Goal: Information Seeking & Learning: Learn about a topic

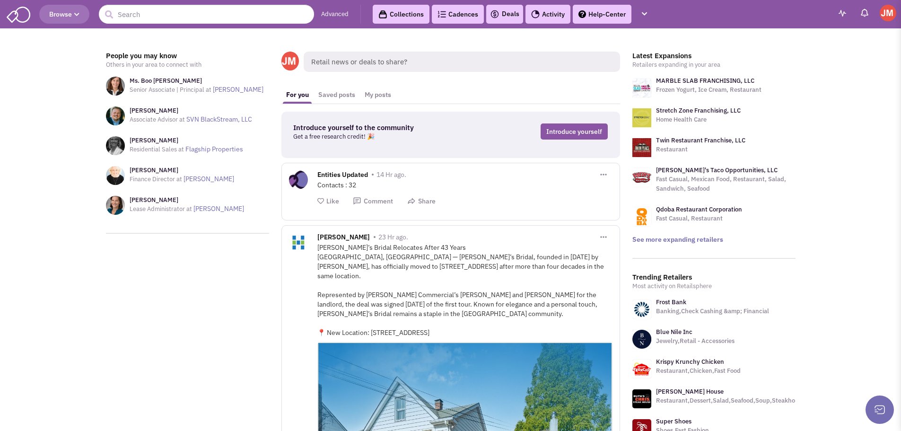
click at [54, 24] on header "Browse Advanced Collections Cadences 0 Deals Activity Help-Center Calendar" at bounding box center [450, 14] width 901 height 28
click at [64, 13] on span "Browse" at bounding box center [64, 14] width 30 height 9
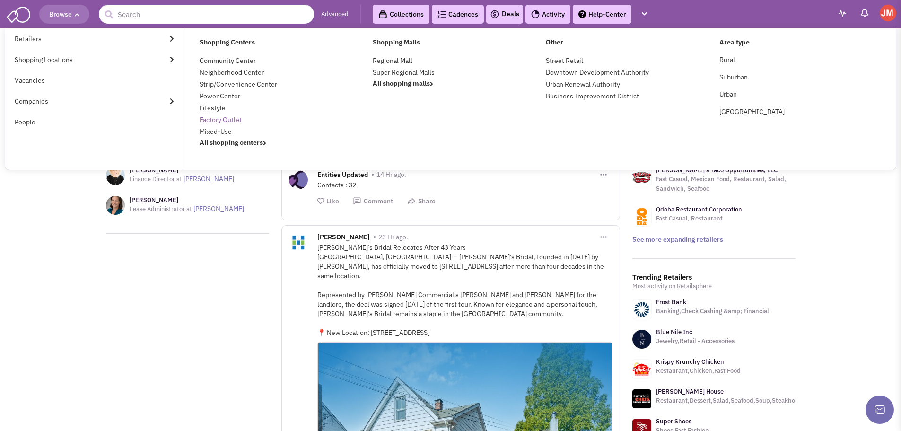
click at [226, 120] on link "Factory Outlet" at bounding box center [221, 119] width 42 height 9
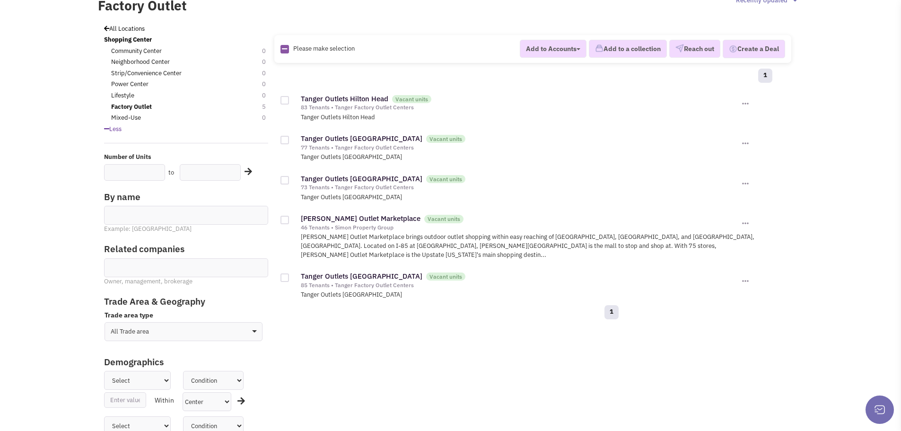
scroll to position [47, 0]
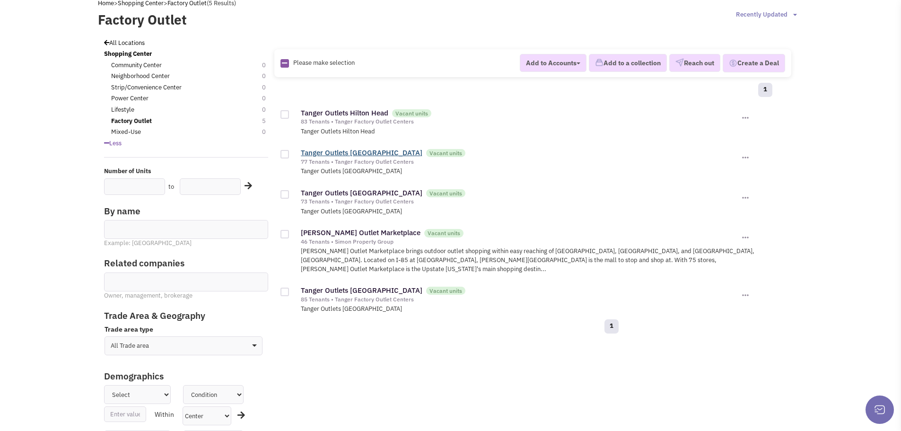
click at [319, 152] on link "Tanger Outlets Charleston" at bounding box center [362, 152] width 122 height 9
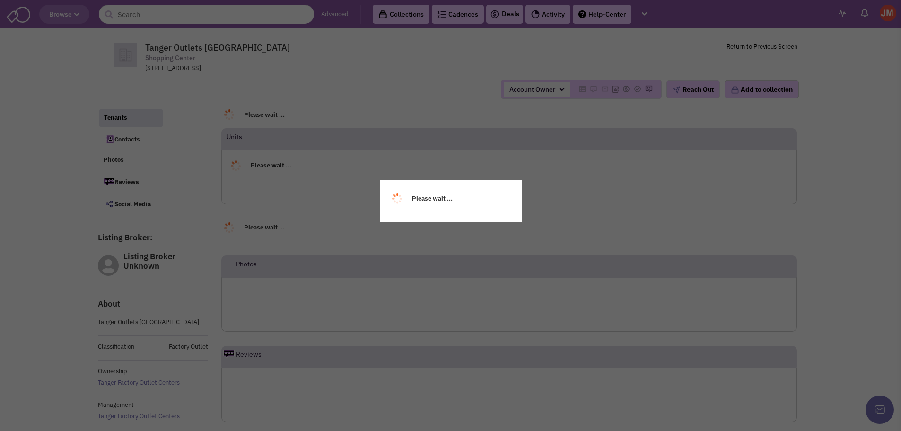
select select
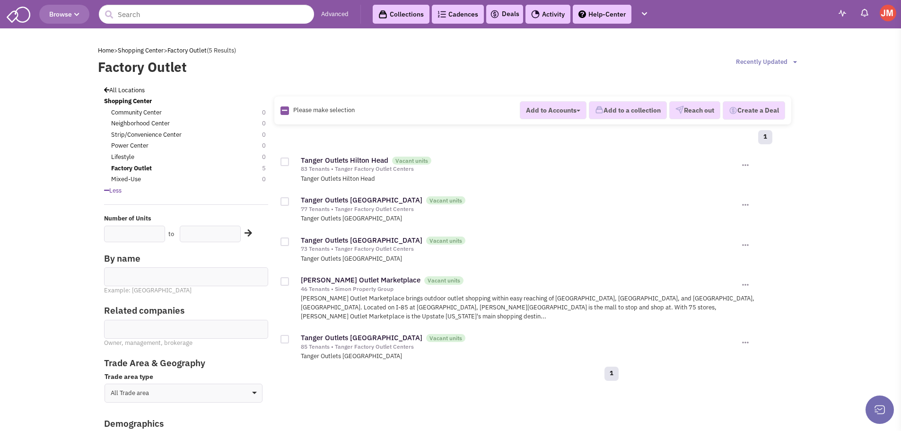
scroll to position [47, 0]
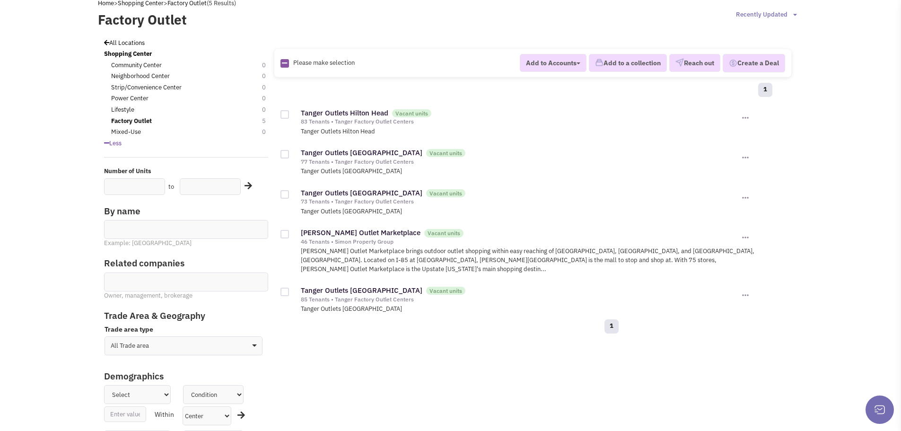
click at [105, 144] on icon at bounding box center [106, 143] width 5 height 6
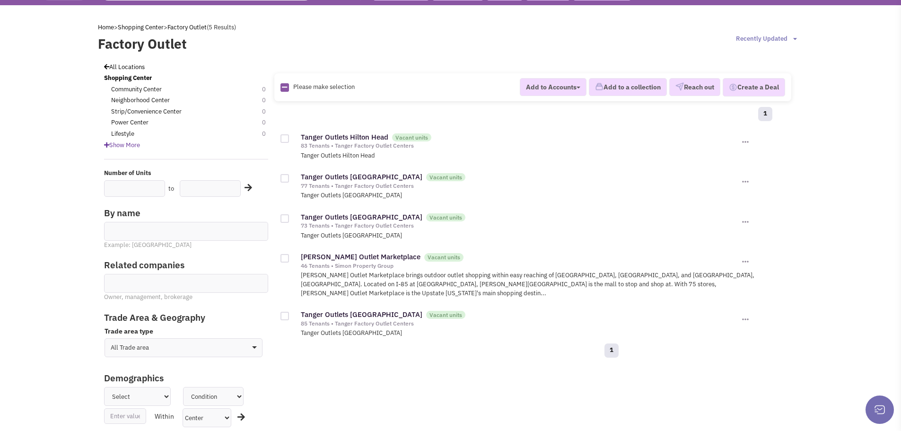
scroll to position [0, 0]
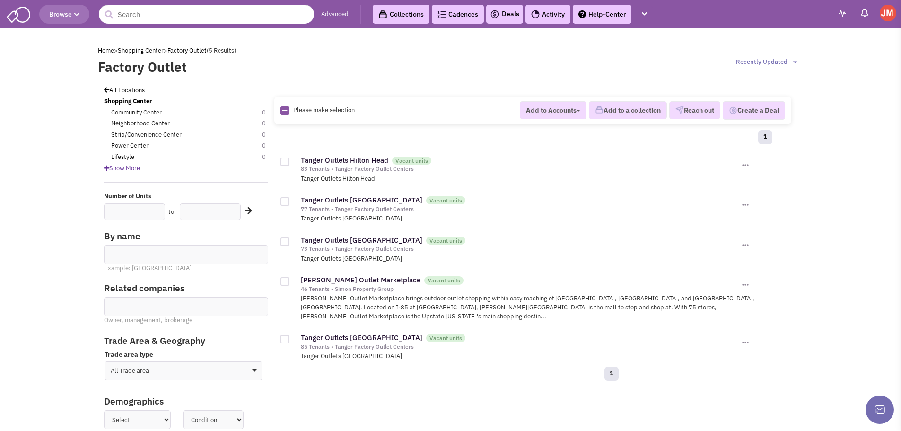
click at [74, 11] on span "Browse" at bounding box center [64, 14] width 30 height 9
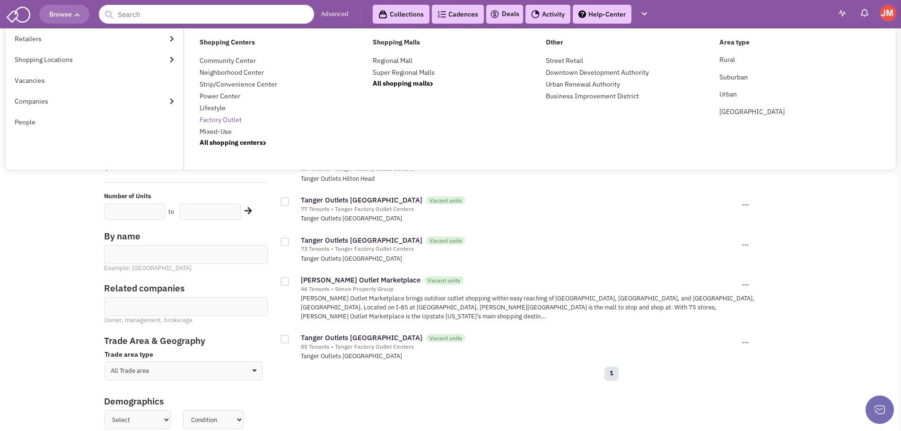
click at [224, 118] on link "Factory Outlet" at bounding box center [221, 119] width 42 height 9
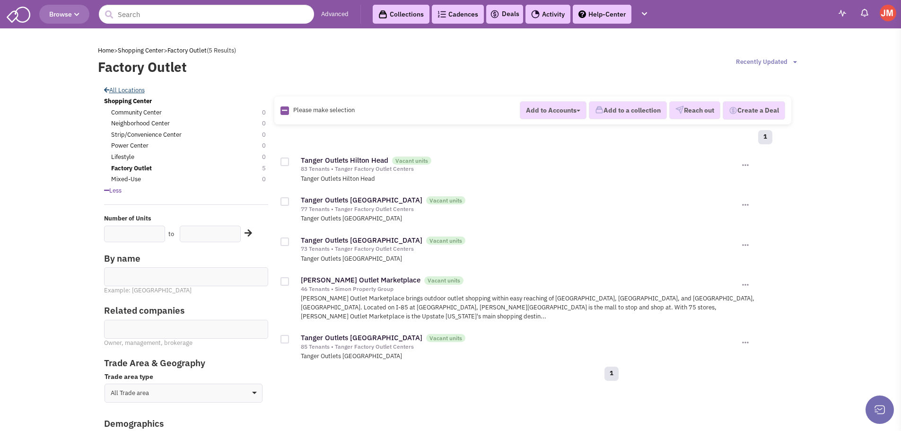
click at [123, 91] on link "All Locations" at bounding box center [124, 90] width 41 height 8
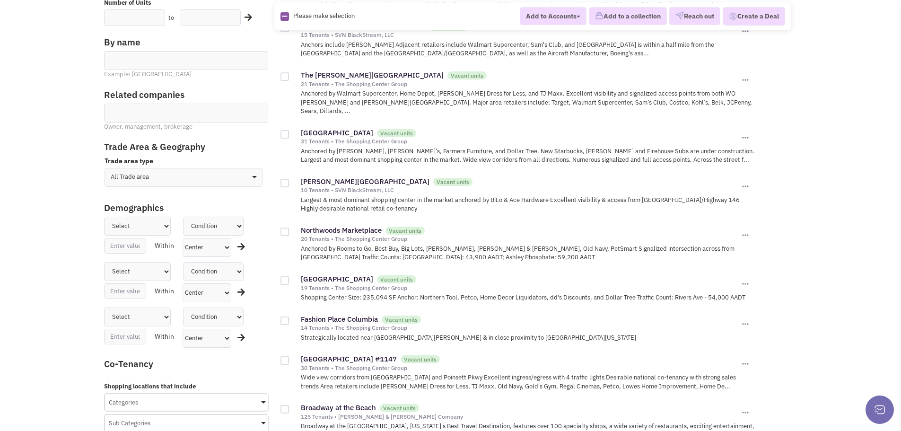
scroll to position [189, 0]
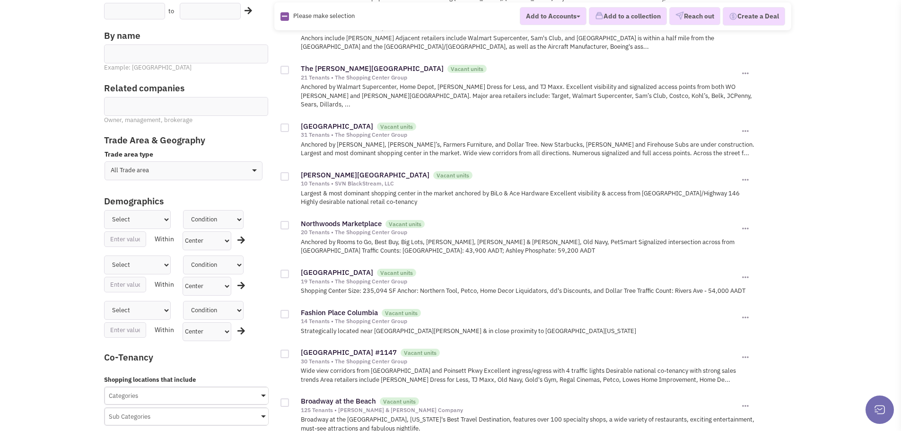
click at [164, 165] on select "All Trade area Geographies Driving time Mile radius Classification" at bounding box center [184, 170] width 158 height 19
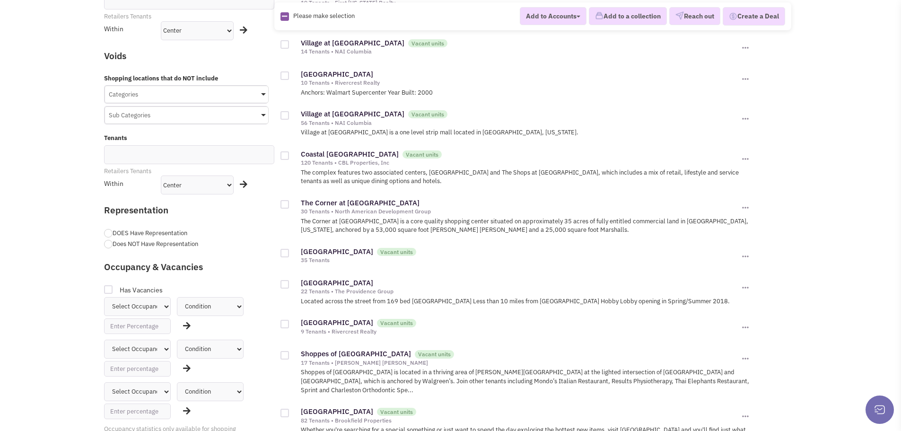
scroll to position [662, 0]
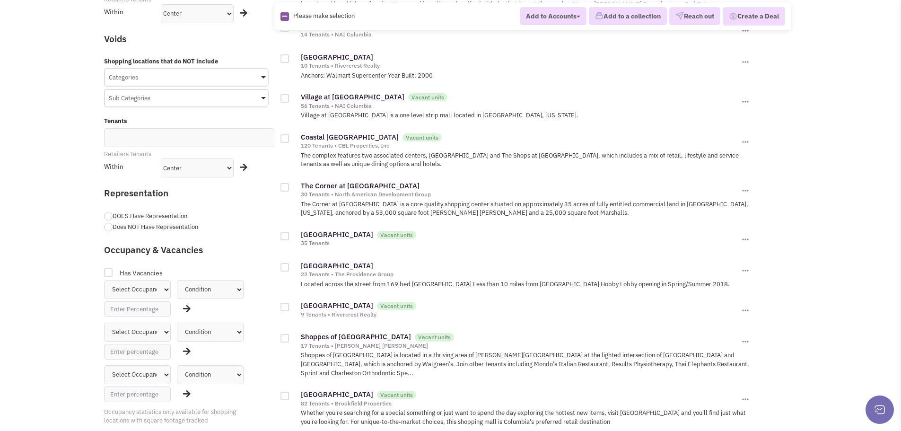
click at [107, 229] on div at bounding box center [108, 227] width 9 height 9
click at [113, 229] on input "Does NOT Have Representation" at bounding box center [116, 228] width 6 height 6
radio input "true"
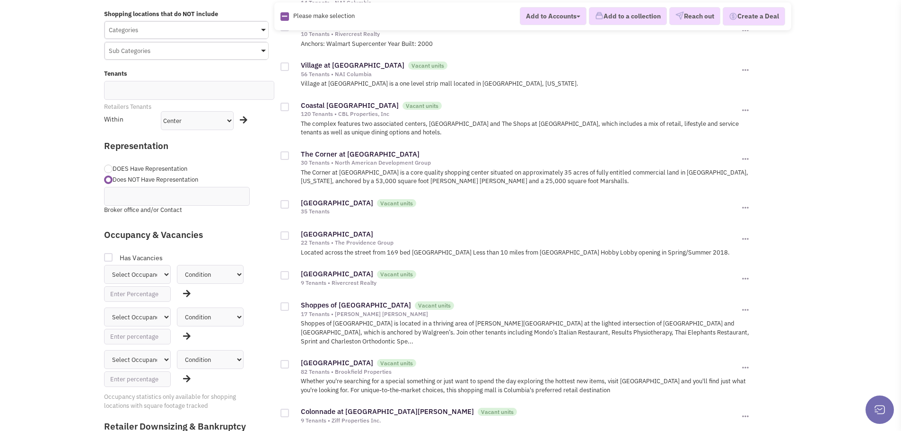
scroll to position [757, 0]
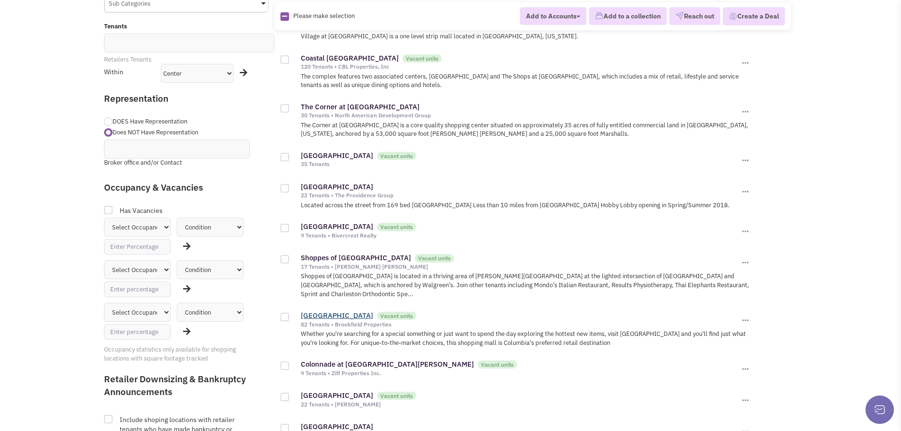
click at [334, 311] on link "Columbiana Centre" at bounding box center [337, 315] width 72 height 9
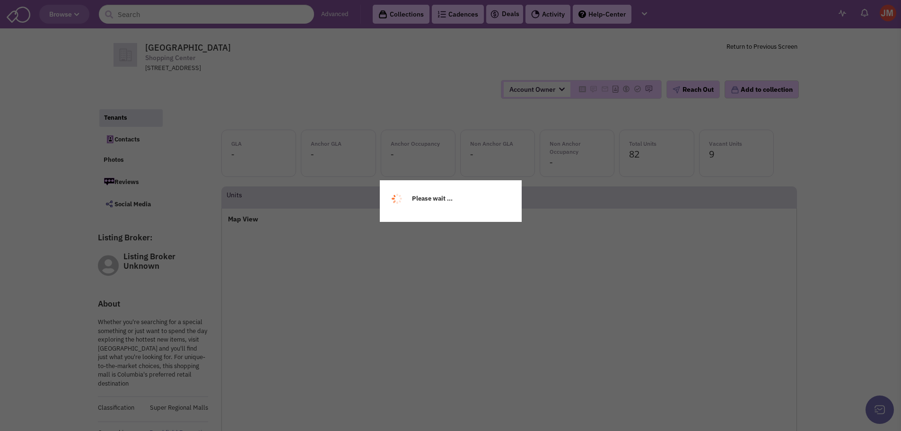
select select
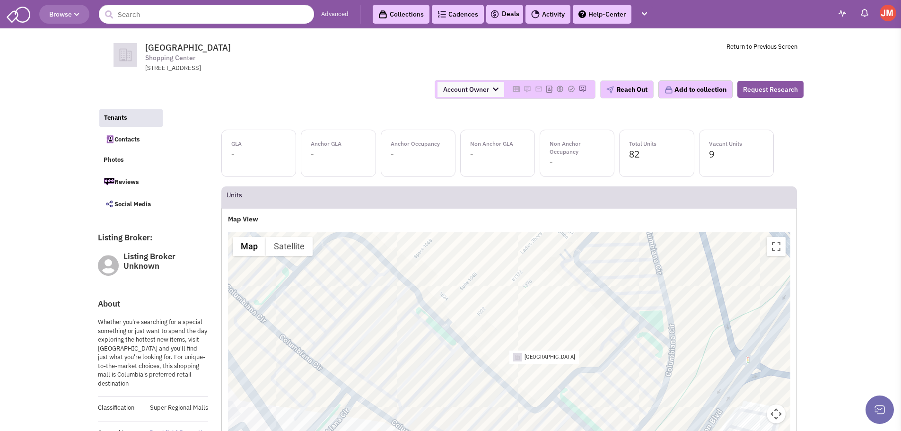
click at [466, 14] on link "Cadences 0" at bounding box center [458, 14] width 52 height 19
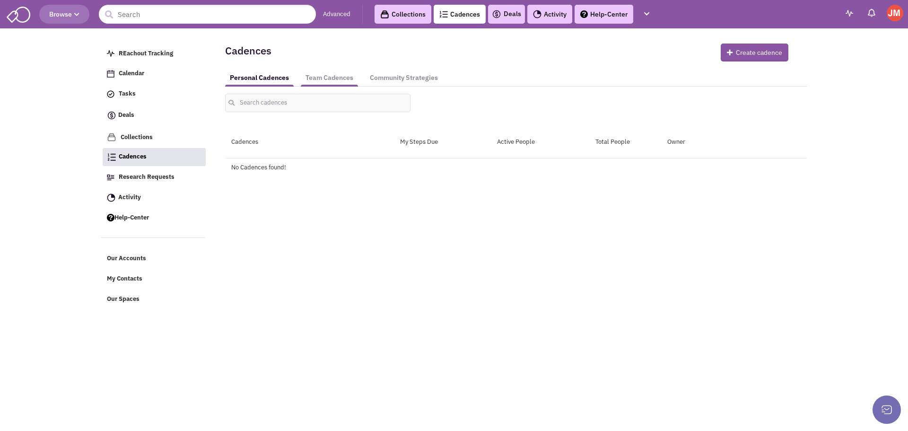
click at [318, 78] on link "Team Cadences" at bounding box center [329, 78] width 57 height 18
click at [265, 77] on link "Personal Cadences" at bounding box center [259, 78] width 68 height 18
click at [138, 79] on link "Calendar" at bounding box center [153, 74] width 103 height 18
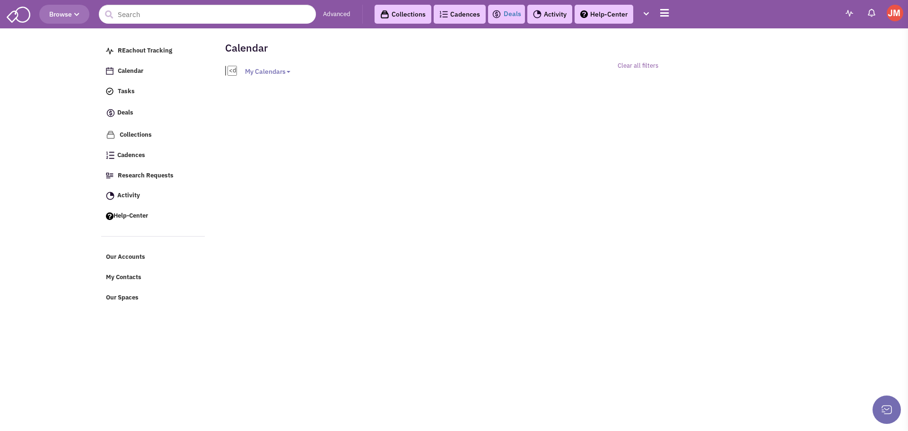
select select
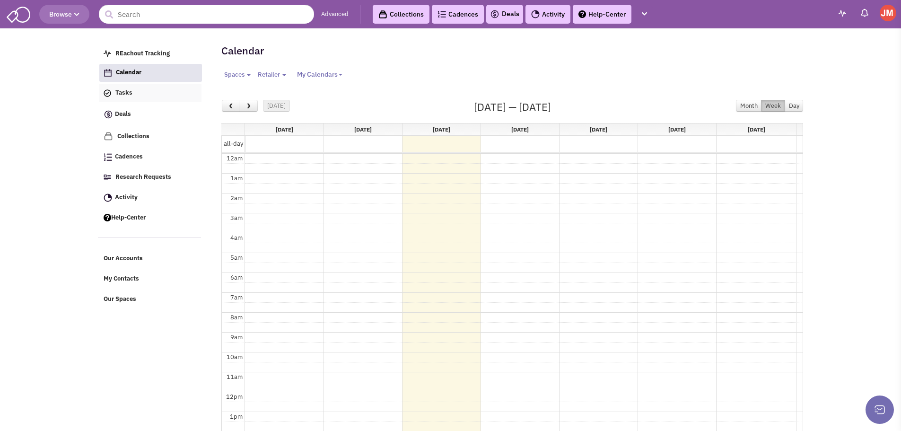
click at [123, 94] on span "Tasks" at bounding box center [123, 93] width 17 height 8
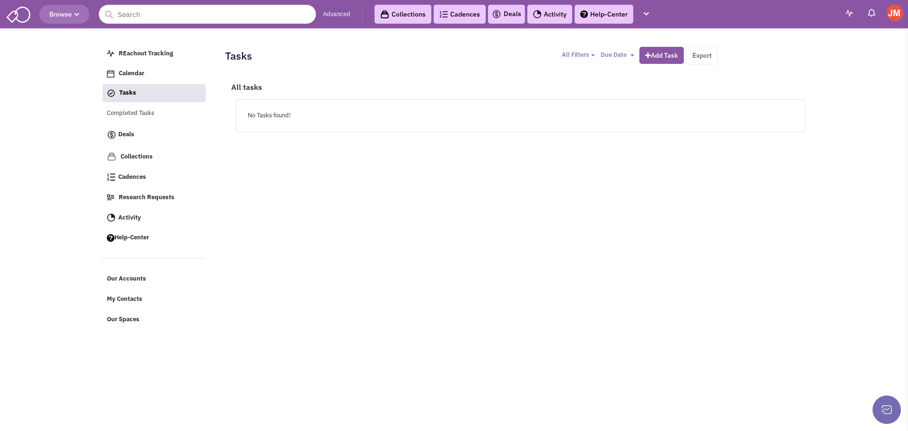
click at [14, 16] on img at bounding box center [19, 14] width 24 height 18
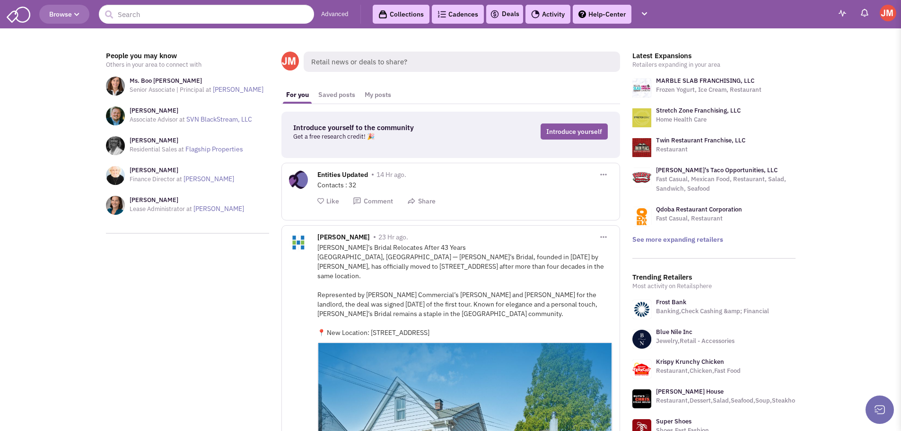
click at [79, 18] on span "Browse" at bounding box center [64, 14] width 30 height 9
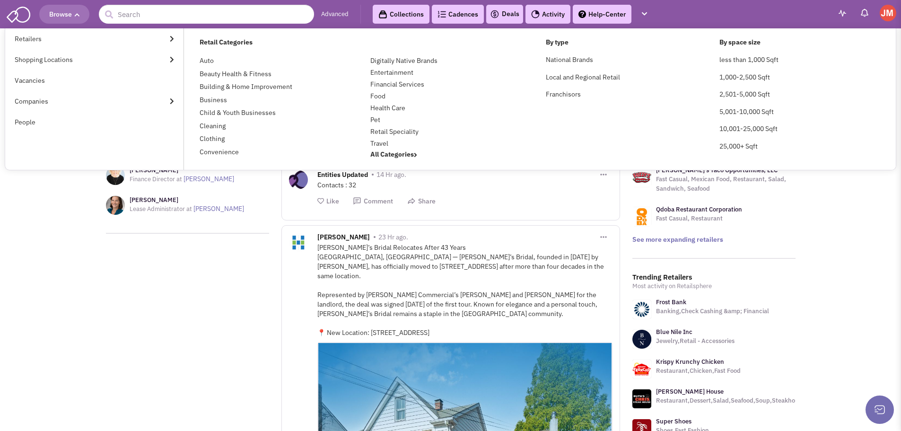
click at [79, 18] on span "Browse" at bounding box center [64, 14] width 30 height 9
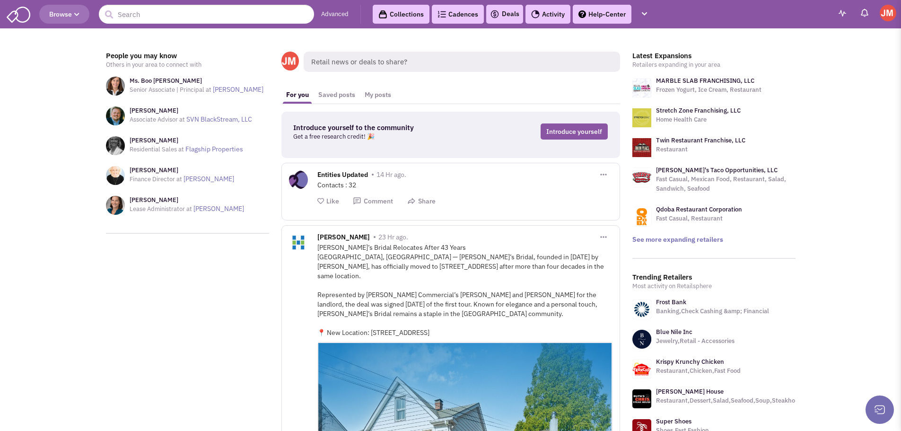
click at [79, 18] on span "Browse" at bounding box center [64, 14] width 30 height 9
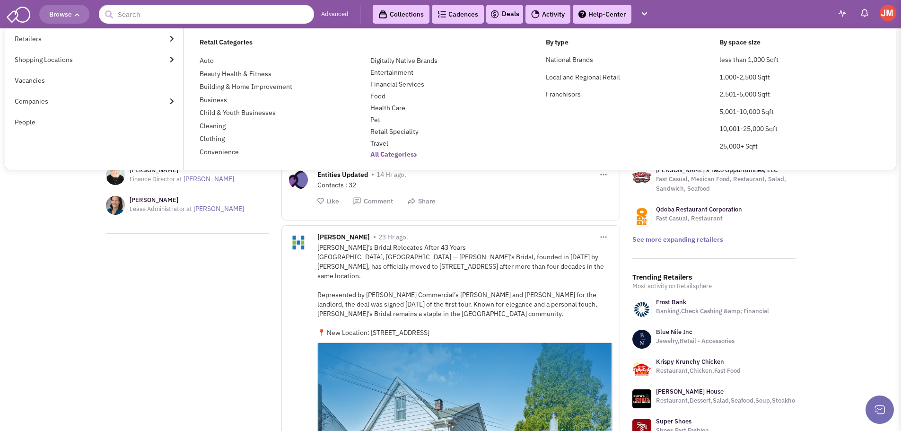
click at [404, 156] on b "All Categories" at bounding box center [393, 154] width 47 height 9
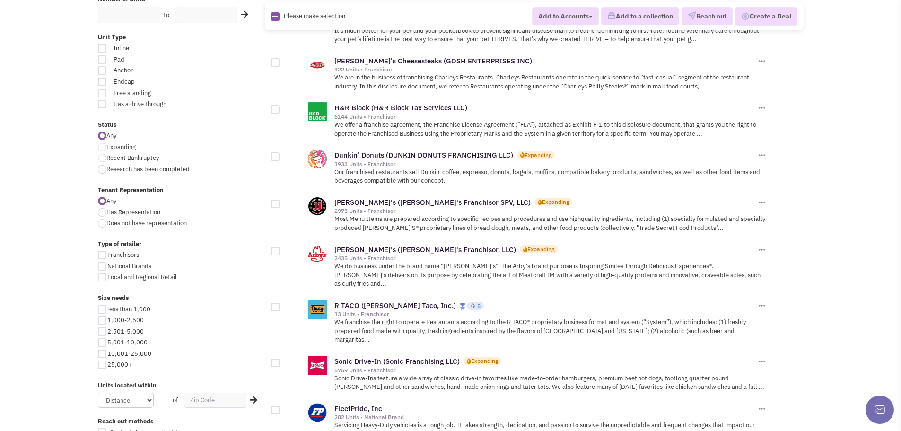
scroll to position [236, 0]
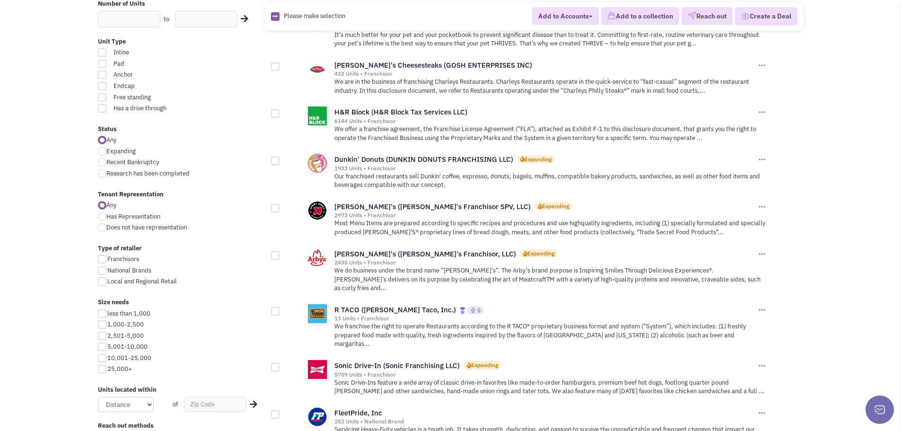
click at [104, 151] on div at bounding box center [102, 151] width 9 height 9
click at [106, 151] on input "Expanding" at bounding box center [109, 152] width 6 height 6
radio input "true"
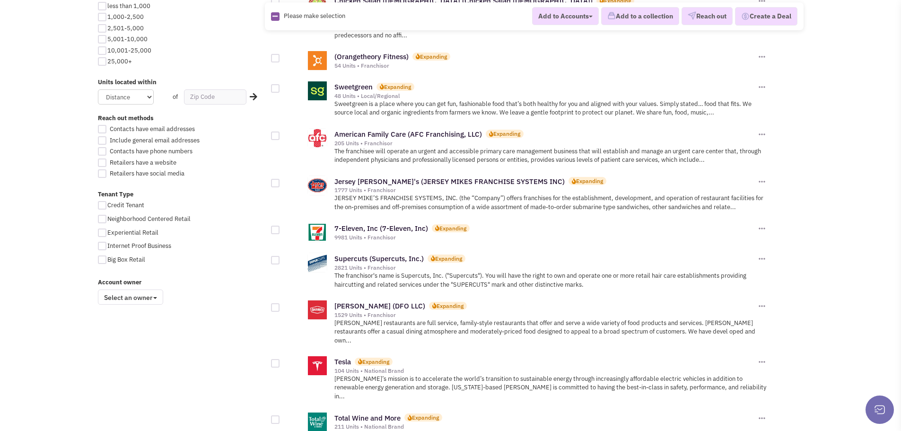
scroll to position [520, 0]
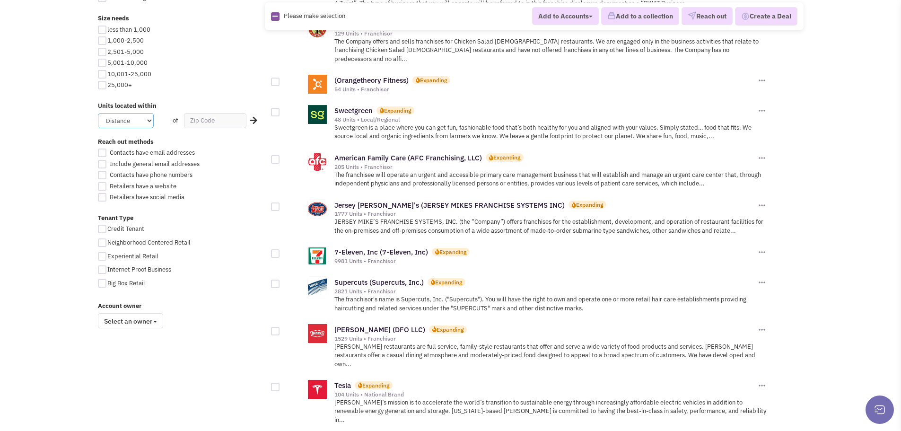
click at [150, 119] on select "Distance 1 Mile 5 Miles 10 Miles 20 Miles 50 Miles" at bounding box center [126, 120] width 56 height 15
click at [57, 105] on body "Browse Advanced Collections Cadences 0 Deals Activity Help-Center Calendar" at bounding box center [450, 211] width 901 height 1463
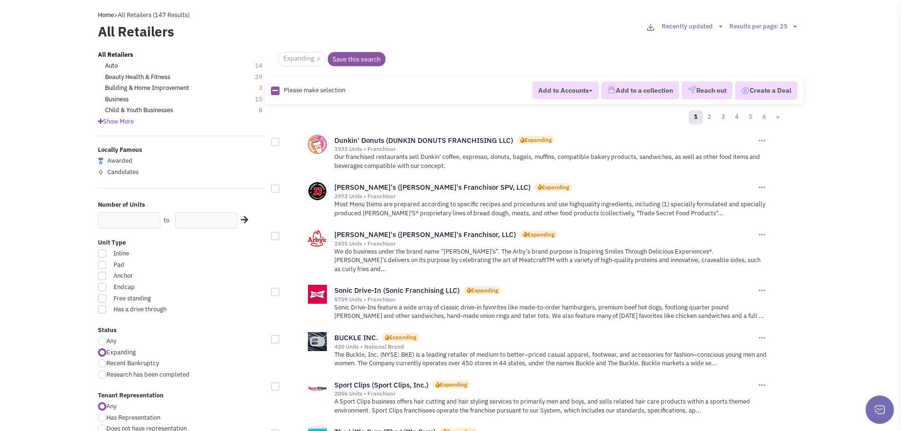
scroll to position [0, 0]
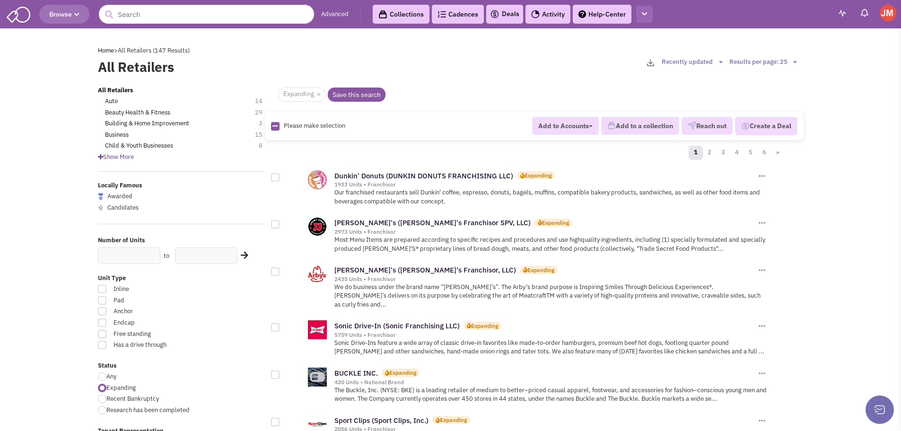
click at [649, 13] on button "button" at bounding box center [644, 15] width 17 height 18
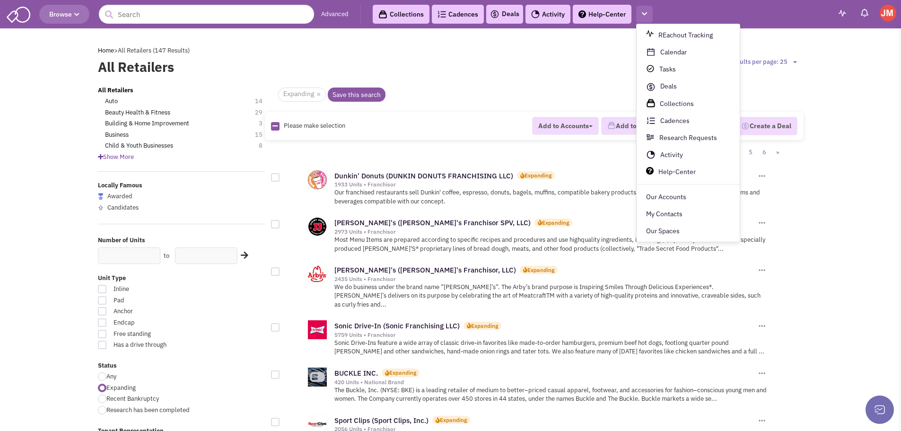
click at [649, 13] on button "button" at bounding box center [644, 15] width 17 height 18
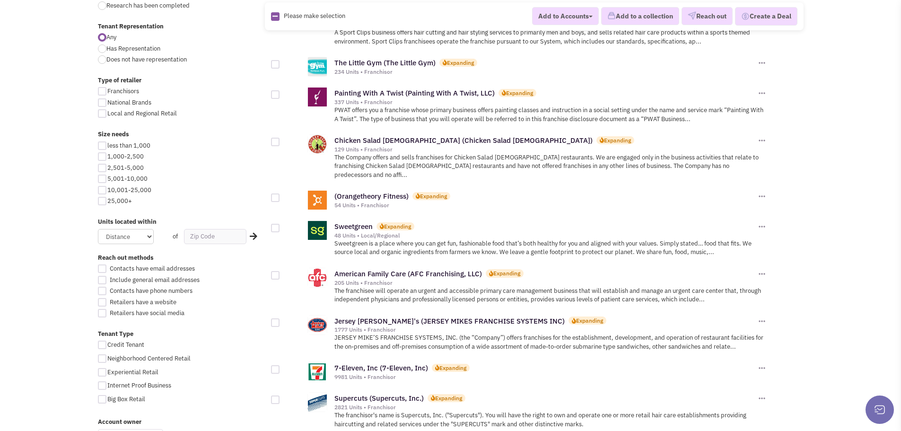
scroll to position [426, 0]
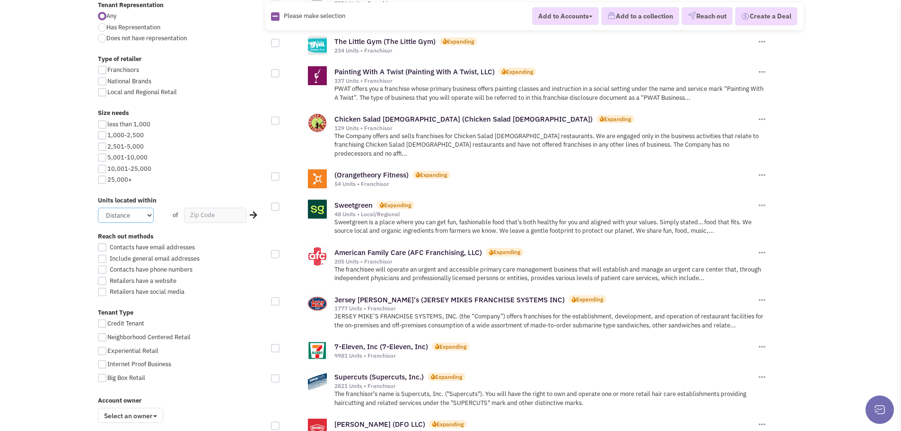
click at [131, 212] on select "Distance 1 Mile 5 Miles 10 Miles 20 Miles 50 Miles" at bounding box center [126, 215] width 56 height 15
select select "50"
click at [98, 208] on select "Distance 1 Mile 5 Miles 10 Miles 20 Miles 50 Miles" at bounding box center [126, 215] width 56 height 15
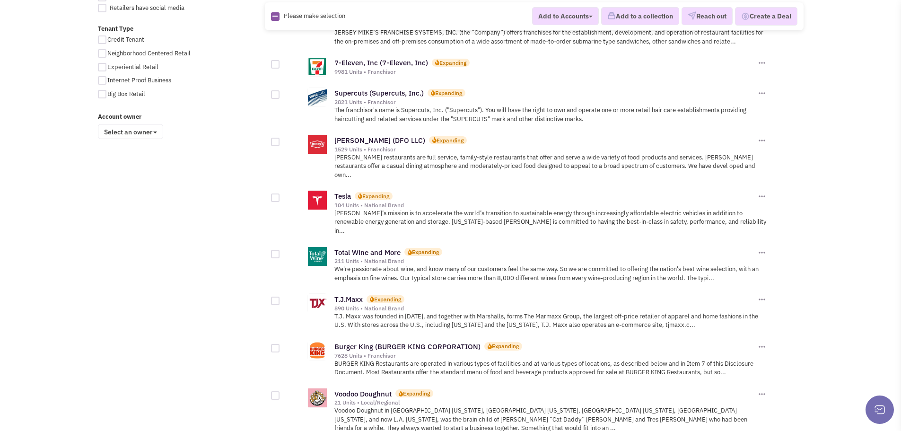
scroll to position [568, 0]
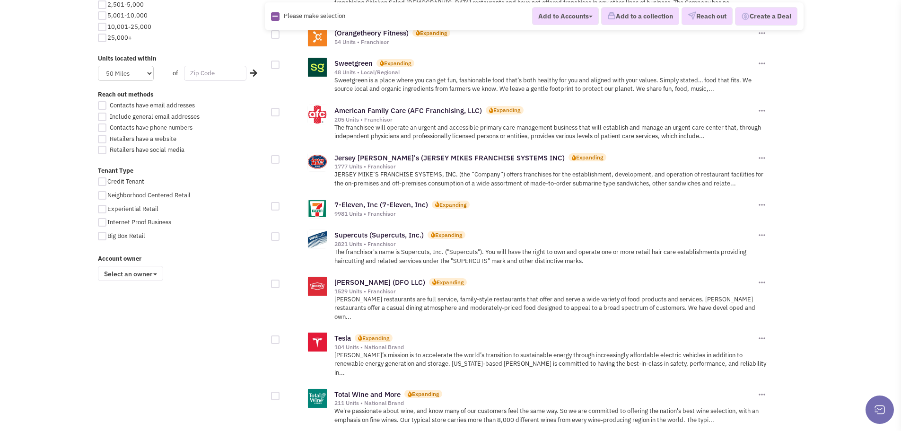
drag, startPoint x: 218, startPoint y: 73, endPoint x: 210, endPoint y: 81, distance: 11.0
click at [218, 73] on input "text" at bounding box center [215, 73] width 62 height 15
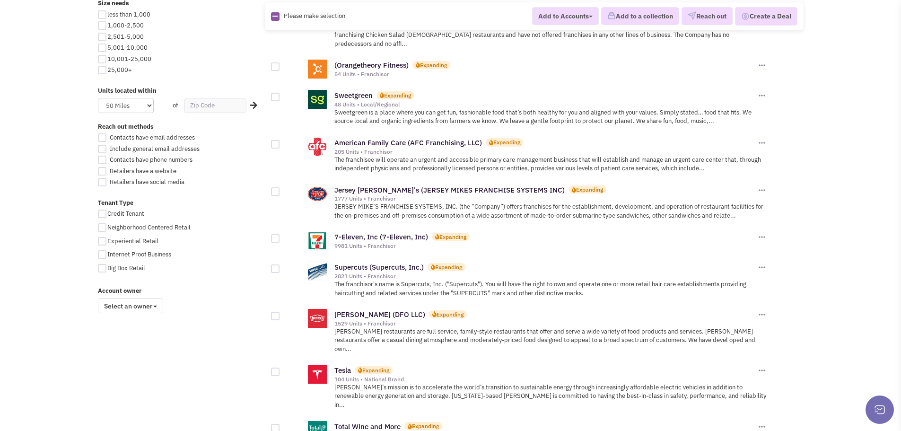
scroll to position [520, 0]
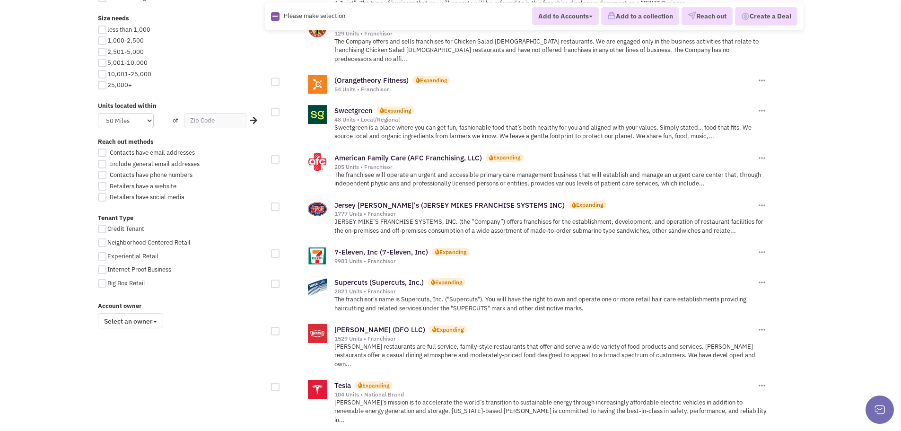
click at [103, 61] on div at bounding box center [102, 63] width 9 height 9
click at [107, 61] on input "5,001-10,000" at bounding box center [110, 64] width 6 height 6
checkbox input "true"
click at [104, 71] on div at bounding box center [102, 74] width 9 height 9
click at [107, 72] on input "10,001-25,000" at bounding box center [110, 75] width 6 height 6
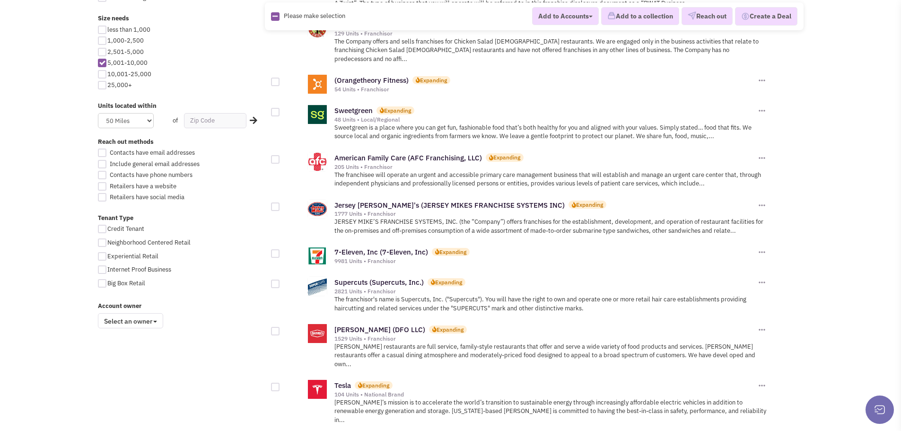
checkbox input "true"
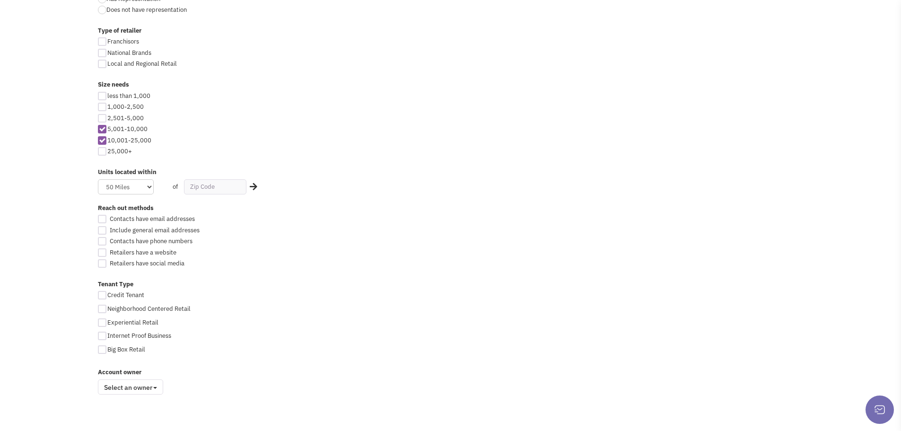
scroll to position [466, 0]
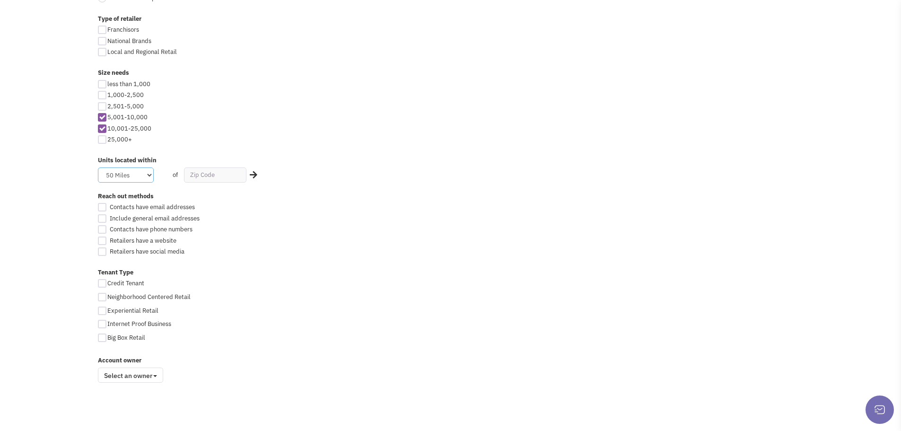
click at [151, 177] on select "Distance 1 Mile 5 Miles 10 Miles 20 Miles 50 Miles" at bounding box center [126, 174] width 56 height 15
select select "0"
click at [98, 167] on select "Distance 1 Mile 5 Miles 10 Miles 20 Miles 50 Miles" at bounding box center [126, 174] width 56 height 15
click at [97, 112] on div "less than 1,000 1,000-2,500 2,501-5,000 5,001-10,000 10,001-25,000 25,000+" at bounding box center [182, 113] width 180 height 67
click at [101, 108] on div at bounding box center [102, 106] width 9 height 9
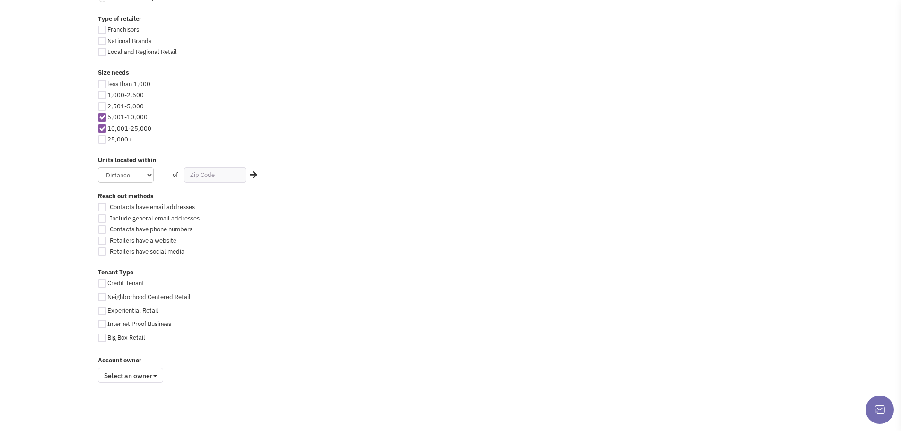
click at [107, 108] on input "2,501-5,000" at bounding box center [110, 107] width 6 height 6
checkbox input "true"
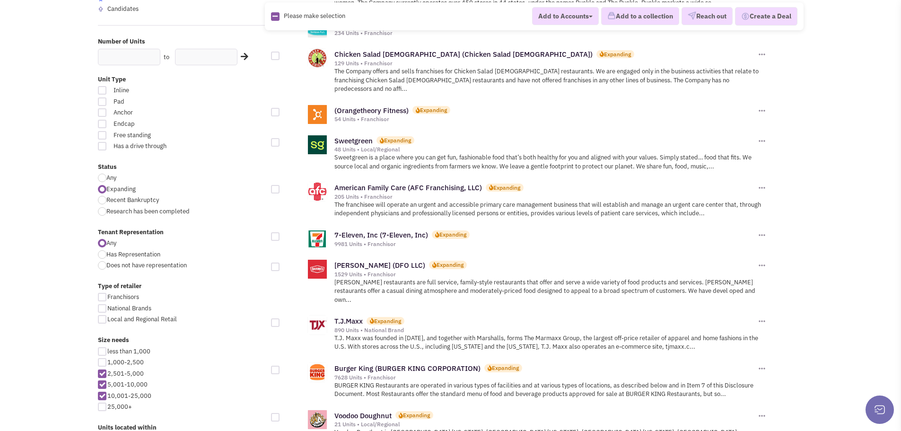
scroll to position [284, 0]
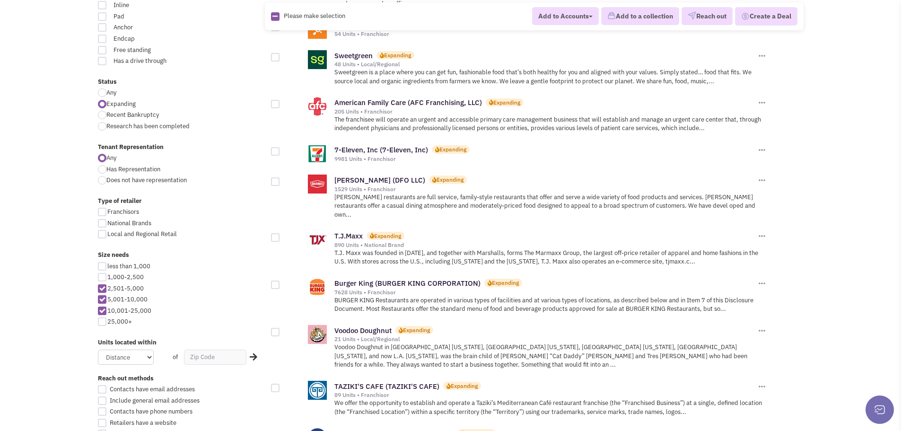
click at [102, 288] on div at bounding box center [102, 288] width 9 height 9
click at [107, 288] on input "2,501-5,000" at bounding box center [110, 289] width 6 height 6
checkbox input "false"
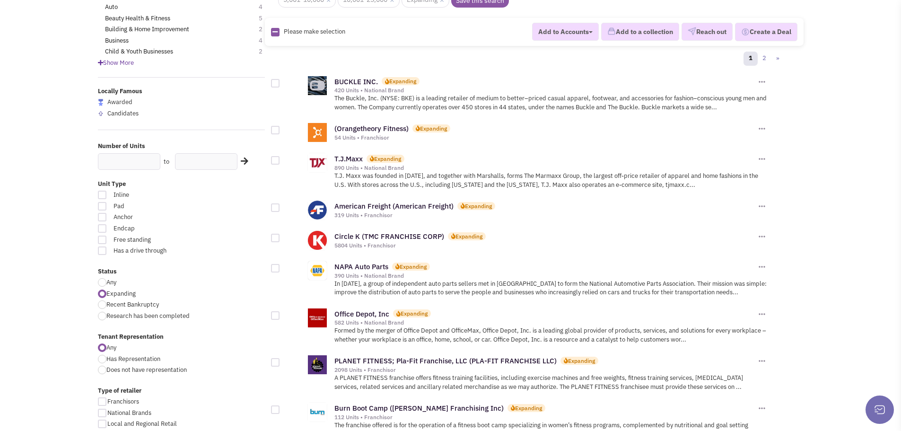
scroll to position [95, 0]
click at [344, 207] on link "American Freight (American Freight)" at bounding box center [393, 205] width 119 height 9
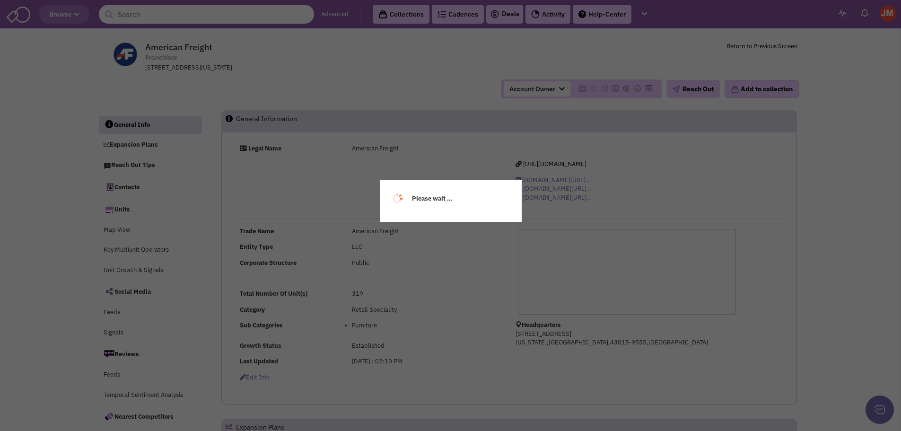
select select
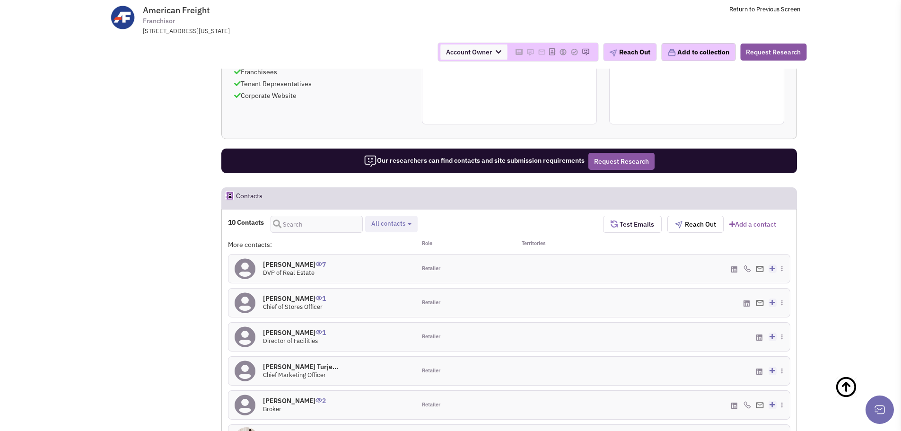
scroll to position [616, 0]
